Goal: Find specific page/section: Find specific page/section

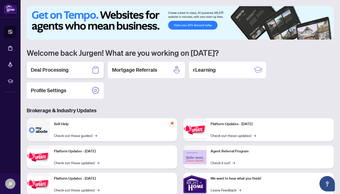
click at [72, 69] on div "Deal Processing" at bounding box center [65, 70] width 77 height 16
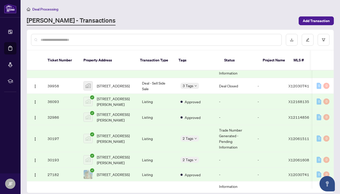
scroll to position [124, 0]
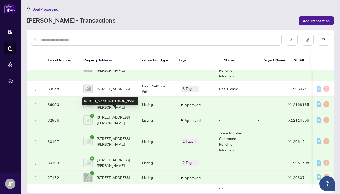
click at [117, 114] on span "[STREET_ADDRESS][PERSON_NAME]" at bounding box center [115, 119] width 37 height 11
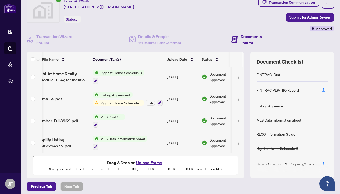
click at [115, 95] on span "Listing Agreement" at bounding box center [115, 95] width 34 height 6
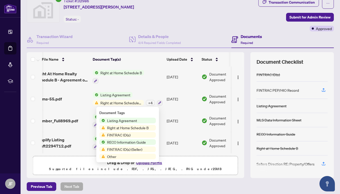
click at [140, 88] on td "Right at Home Schedule B" at bounding box center [128, 77] width 74 height 22
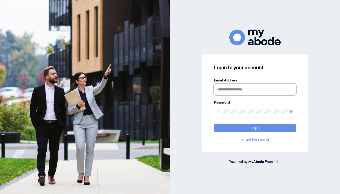
type input "**********"
click at [255, 128] on button "Login" at bounding box center [255, 128] width 82 height 9
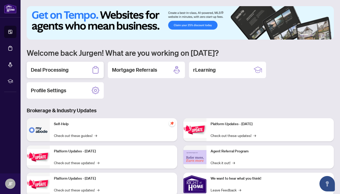
click at [59, 71] on h2 "Deal Processing" at bounding box center [50, 69] width 38 height 7
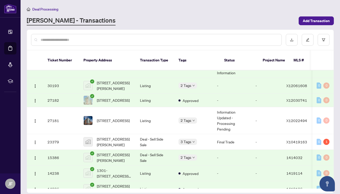
scroll to position [202, 0]
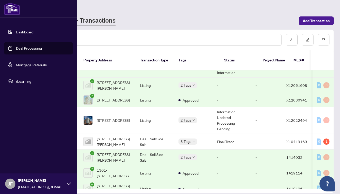
click at [20, 32] on link "Dashboard" at bounding box center [24, 32] width 17 height 5
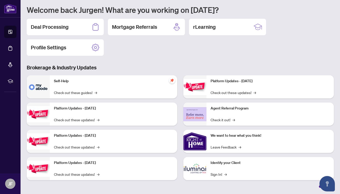
scroll to position [43, 0]
